Goal: Book appointment/travel/reservation

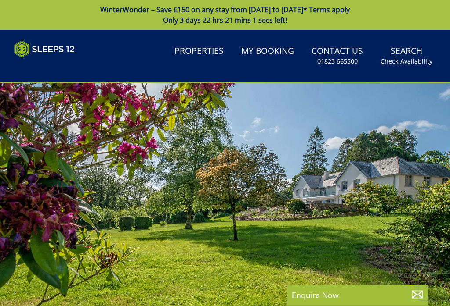
select select
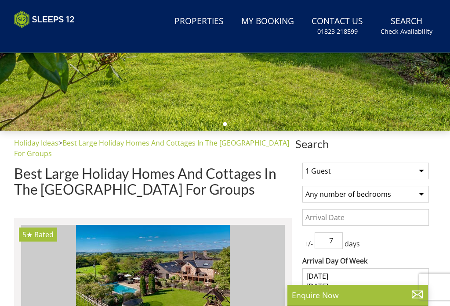
scroll to position [281, 0]
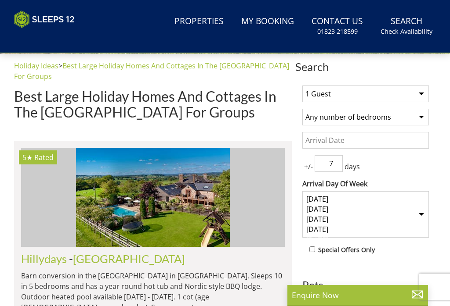
click at [425, 92] on select "1 Guest 2 Guests 3 Guests 4 Guests 5 Guests 6 Guests 7 Guests 8 Guests 9 Guests…" at bounding box center [365, 94] width 126 height 17
select select "5"
click at [420, 118] on select "Any number of bedrooms 4 Bedrooms 5 Bedrooms 6 Bedrooms 7 Bedrooms 8 Bedrooms 9…" at bounding box center [365, 117] width 126 height 17
select select "4"
click at [335, 165] on input "7" at bounding box center [328, 163] width 28 height 17
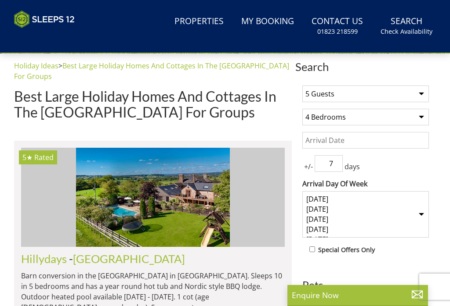
scroll to position [373, 0]
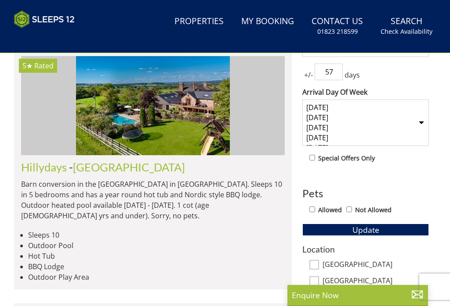
click at [339, 70] on input "57" at bounding box center [328, 72] width 28 height 17
type input "5"
click at [423, 111] on select "Monday Tuesday Wednesday Thursday Friday Saturday Sunday" at bounding box center [365, 123] width 126 height 47
select select "0"
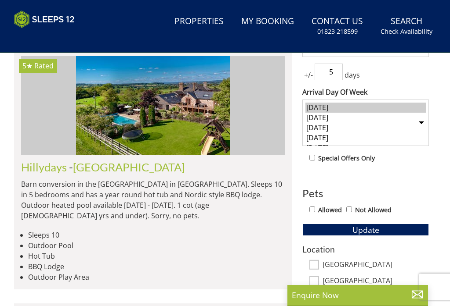
click at [315, 155] on input "checkbox" at bounding box center [312, 158] width 6 height 6
checkbox input "true"
click at [360, 205] on label "Not Allowed" at bounding box center [373, 210] width 36 height 10
click at [352, 207] on input "Not Allowed" at bounding box center [349, 210] width 6 height 6
checkbox input "true"
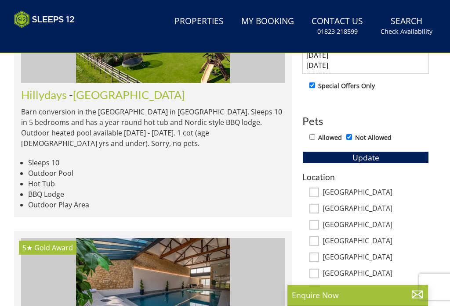
scroll to position [443, 0]
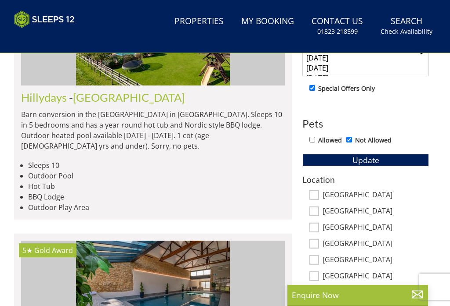
click at [385, 154] on button "Update" at bounding box center [365, 160] width 126 height 12
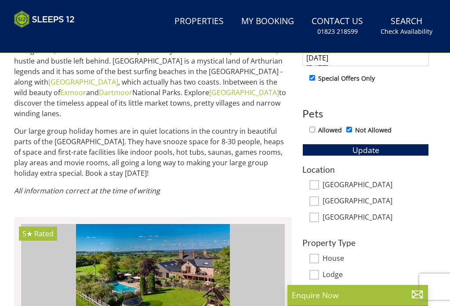
scroll to position [458, 0]
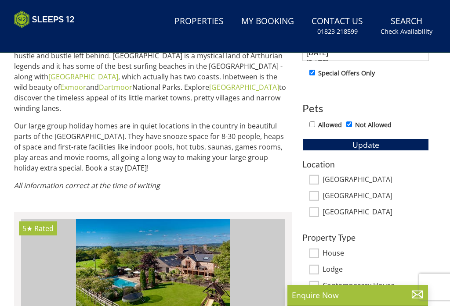
click at [324, 208] on label "[GEOGRAPHIC_DATA]" at bounding box center [375, 213] width 106 height 10
click at [319, 208] on input "[GEOGRAPHIC_DATA]" at bounding box center [314, 213] width 10 height 10
checkbox input "true"
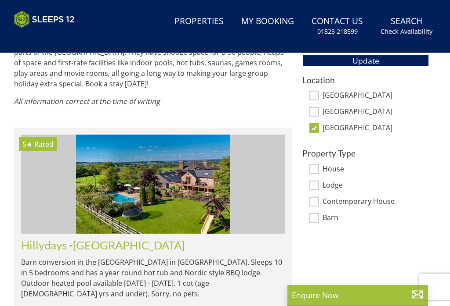
scroll to position [465, 0]
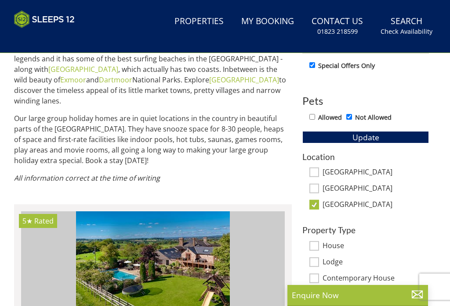
click at [378, 132] on span "Update" at bounding box center [365, 137] width 27 height 11
